Goal: Task Accomplishment & Management: Use online tool/utility

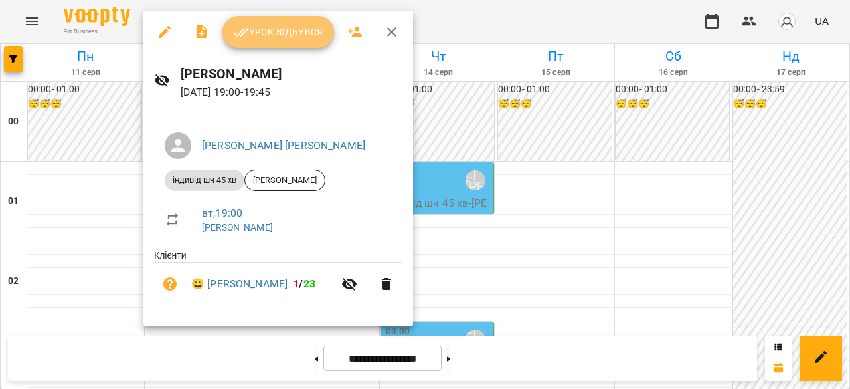
click at [283, 34] on span "Урок відбувся" at bounding box center [278, 32] width 90 height 16
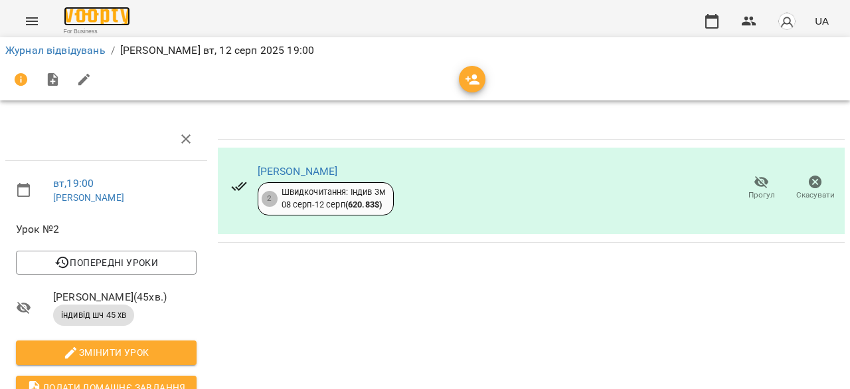
click at [88, 24] on img at bounding box center [97, 16] width 66 height 19
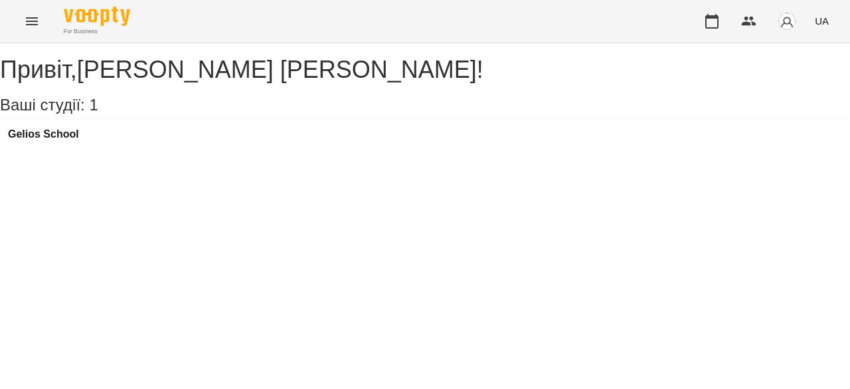
click at [41, 20] on button "Menu" at bounding box center [32, 21] width 32 height 32
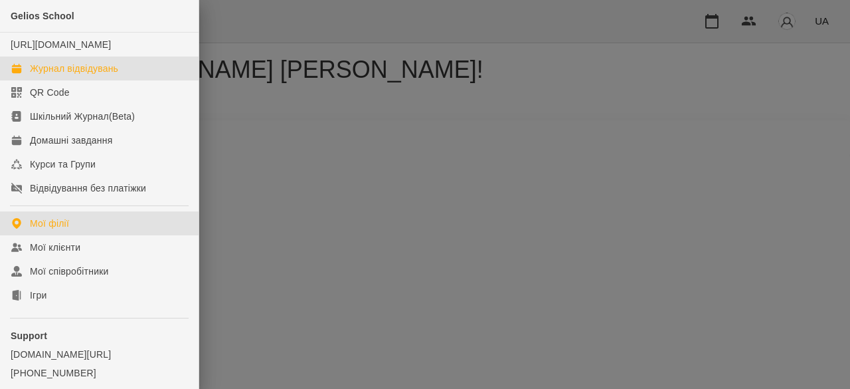
click at [41, 75] on div "Журнал відвідувань" at bounding box center [74, 68] width 88 height 13
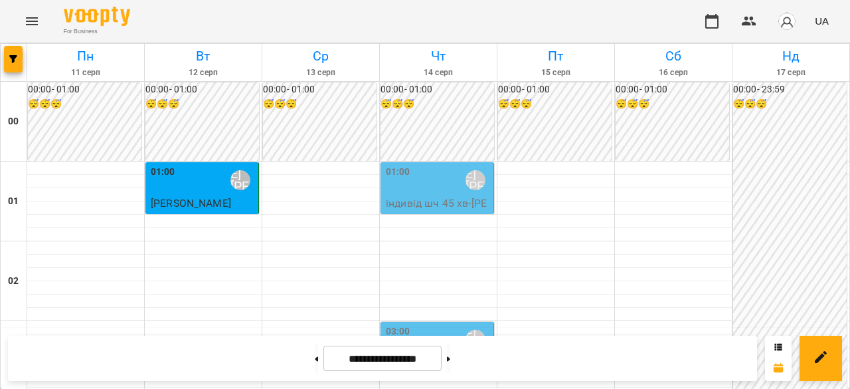
scroll to position [1395, 0]
click at [70, 11] on img at bounding box center [97, 16] width 66 height 19
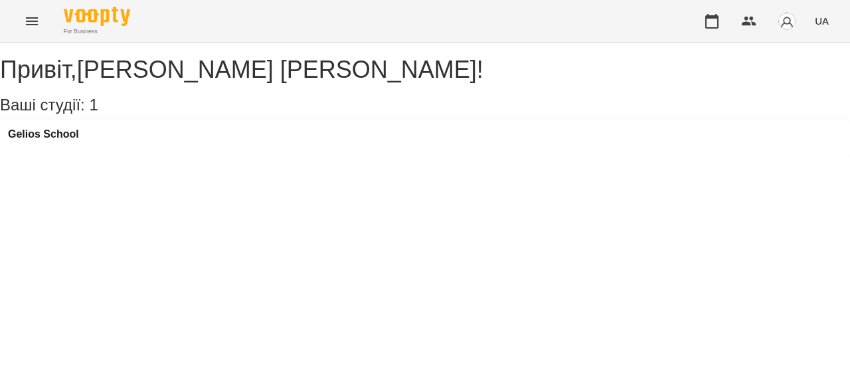
click at [23, 29] on button "Menu" at bounding box center [32, 21] width 32 height 32
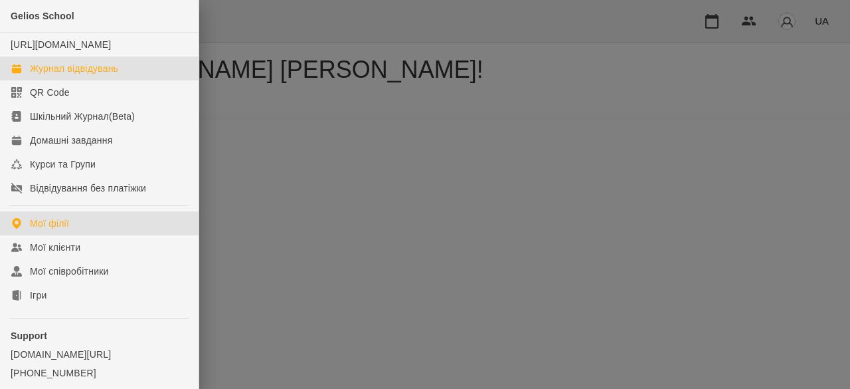
click at [74, 75] on div "Журнал відвідувань" at bounding box center [74, 68] width 88 height 13
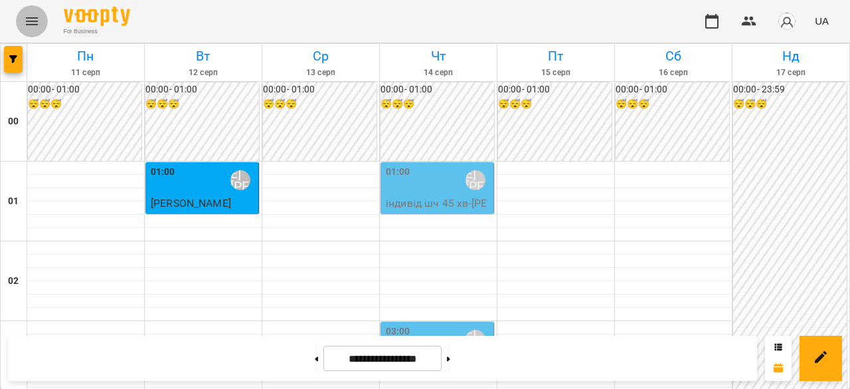
click at [39, 27] on icon "Menu" at bounding box center [32, 21] width 16 height 16
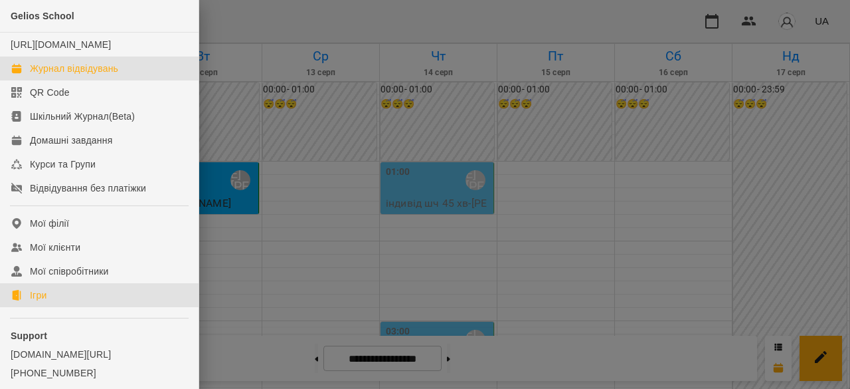
click at [48, 307] on link "Ігри" at bounding box center [99, 295] width 199 height 24
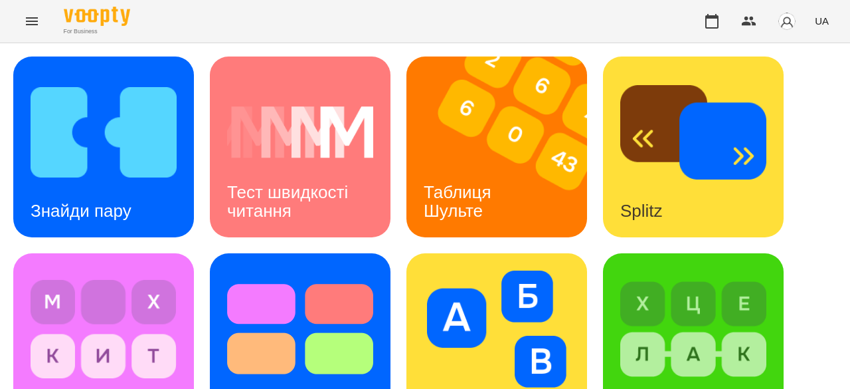
scroll to position [598, 0]
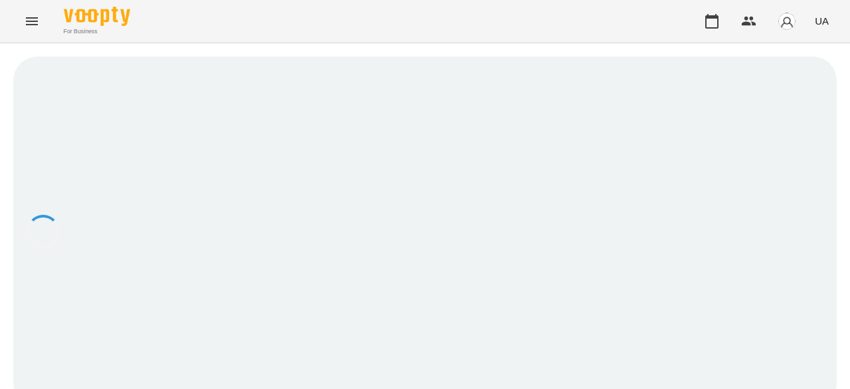
scroll to position [1, 0]
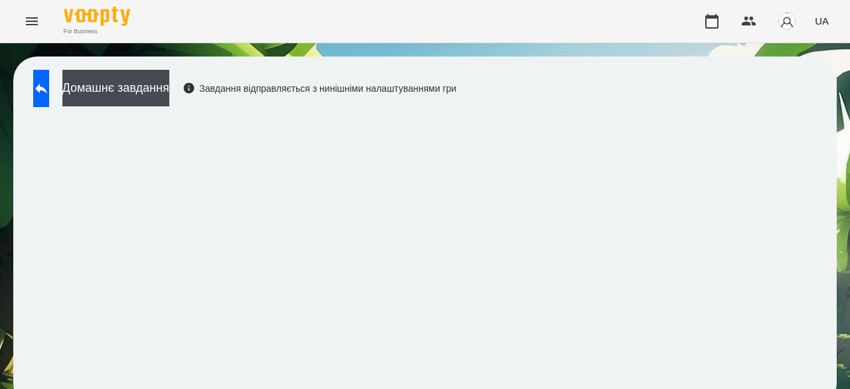
click at [27, 92] on div "Домашнє завдання Завдання відправляється з нинішніми налаштуваннями гри" at bounding box center [242, 92] width 430 height 44
click at [47, 87] on icon at bounding box center [41, 89] width 12 height 10
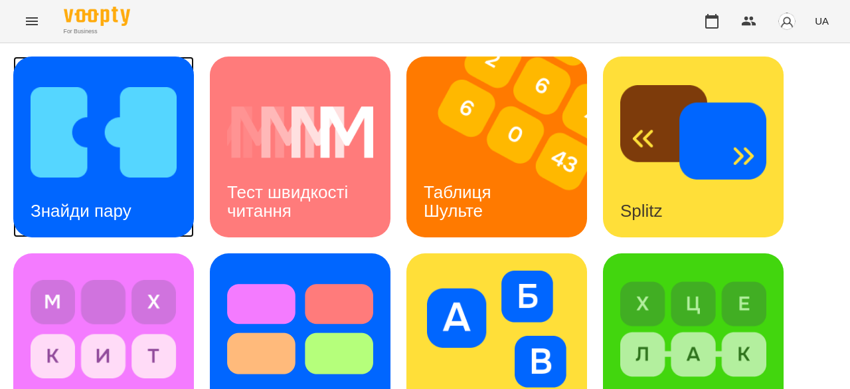
click at [113, 190] on div "Знайди пару" at bounding box center [81, 211] width 136 height 52
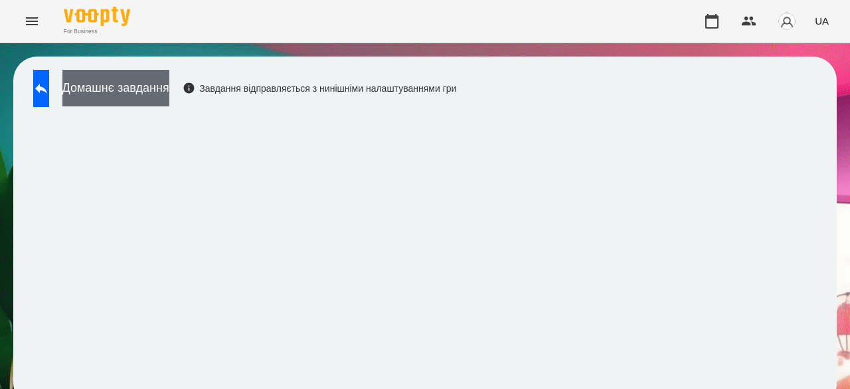
click at [157, 101] on button "Домашнє завдання" at bounding box center [115, 88] width 107 height 37
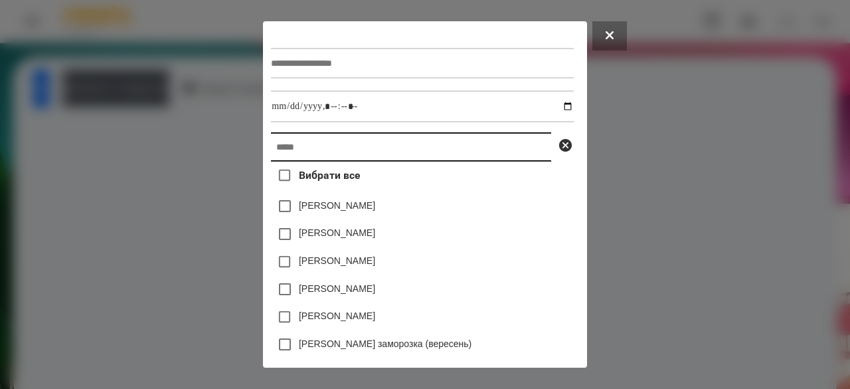
click at [284, 153] on input "text" at bounding box center [411, 146] width 280 height 29
type input "*"
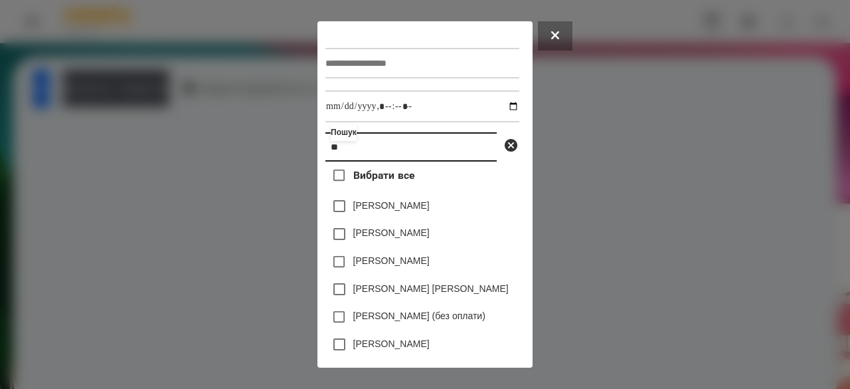
type input "*"
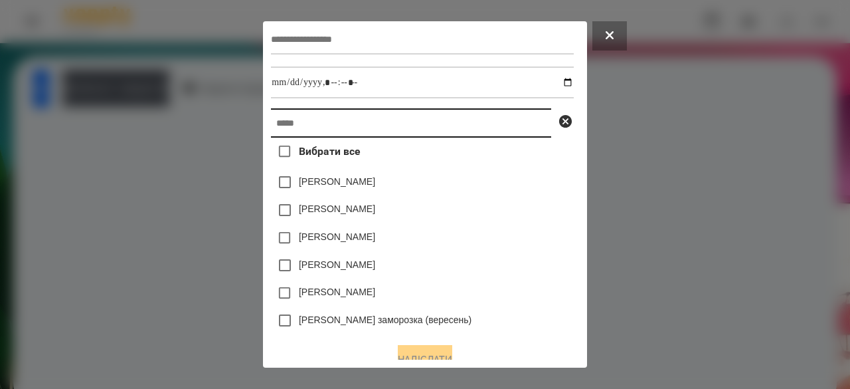
scroll to position [44, 0]
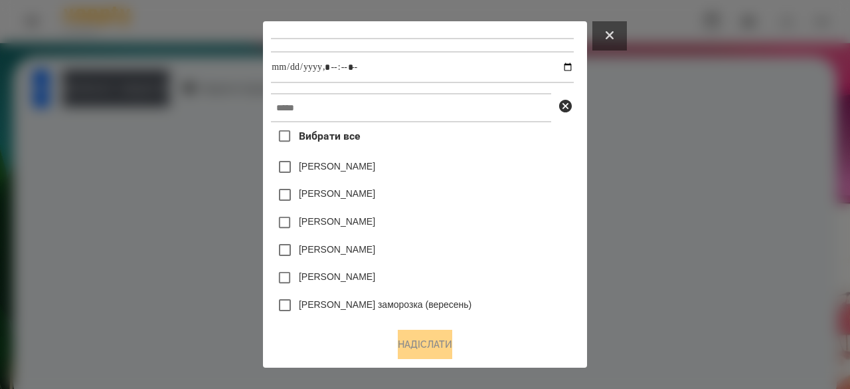
click at [627, 36] on button at bounding box center [610, 35] width 35 height 29
